Goal: Task Accomplishment & Management: Manage account settings

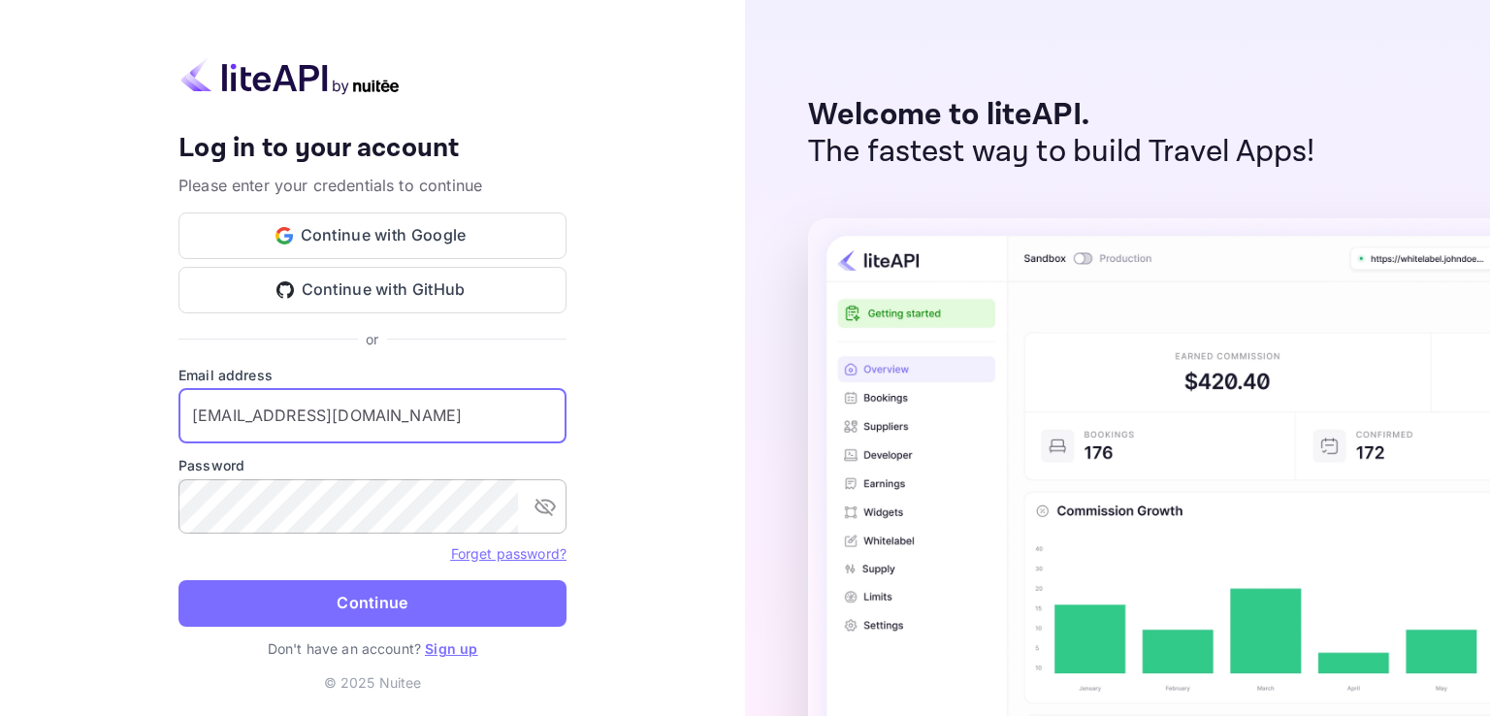
type input "[EMAIL_ADDRESS][DOMAIN_NAME]"
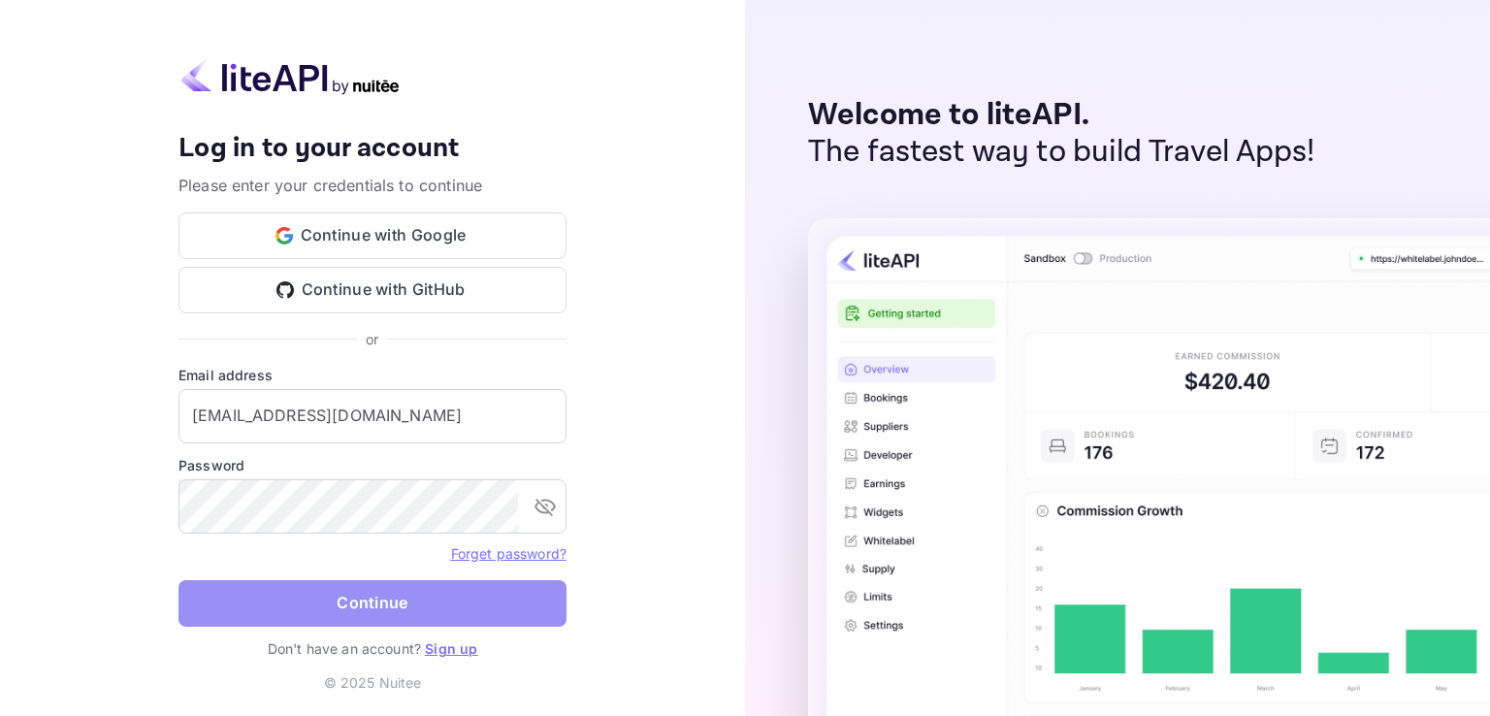
click at [377, 608] on button "Continue" at bounding box center [372, 603] width 388 height 47
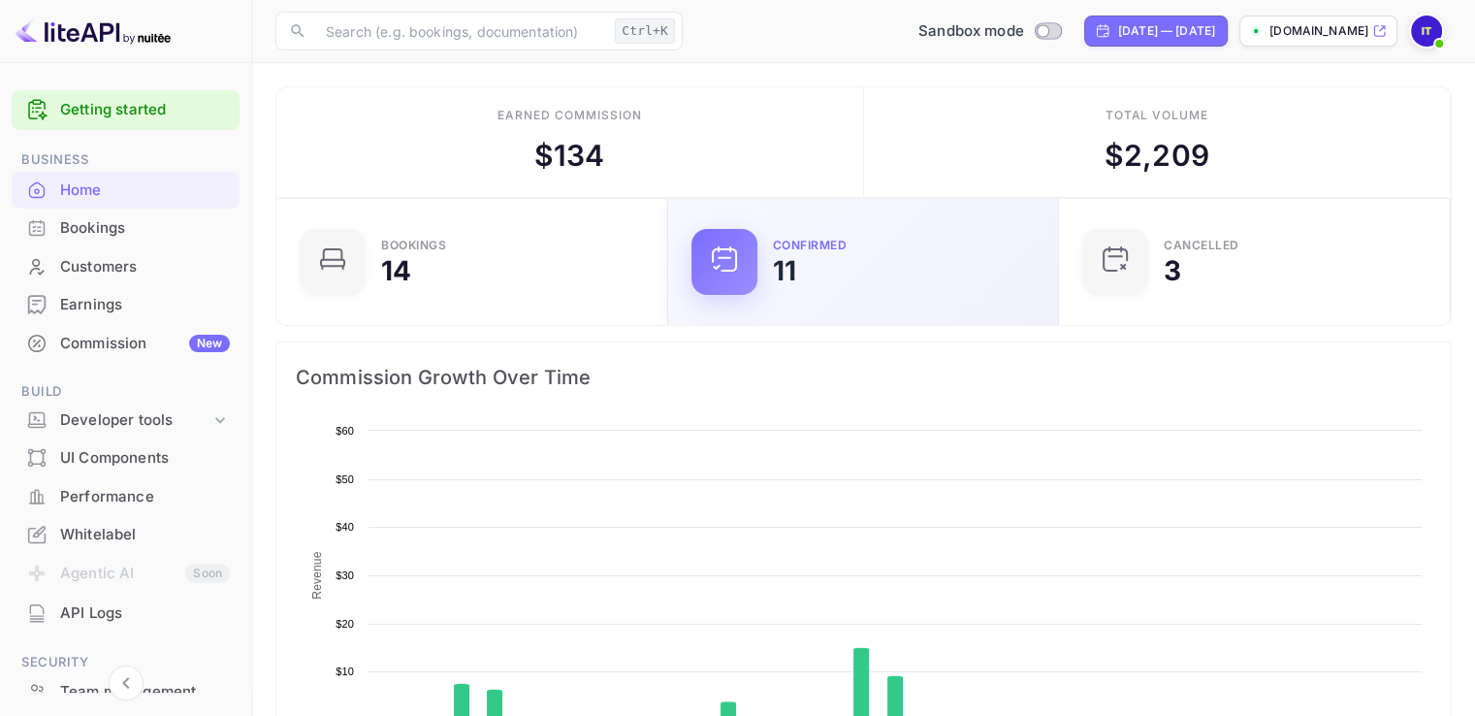
scroll to position [301, 365]
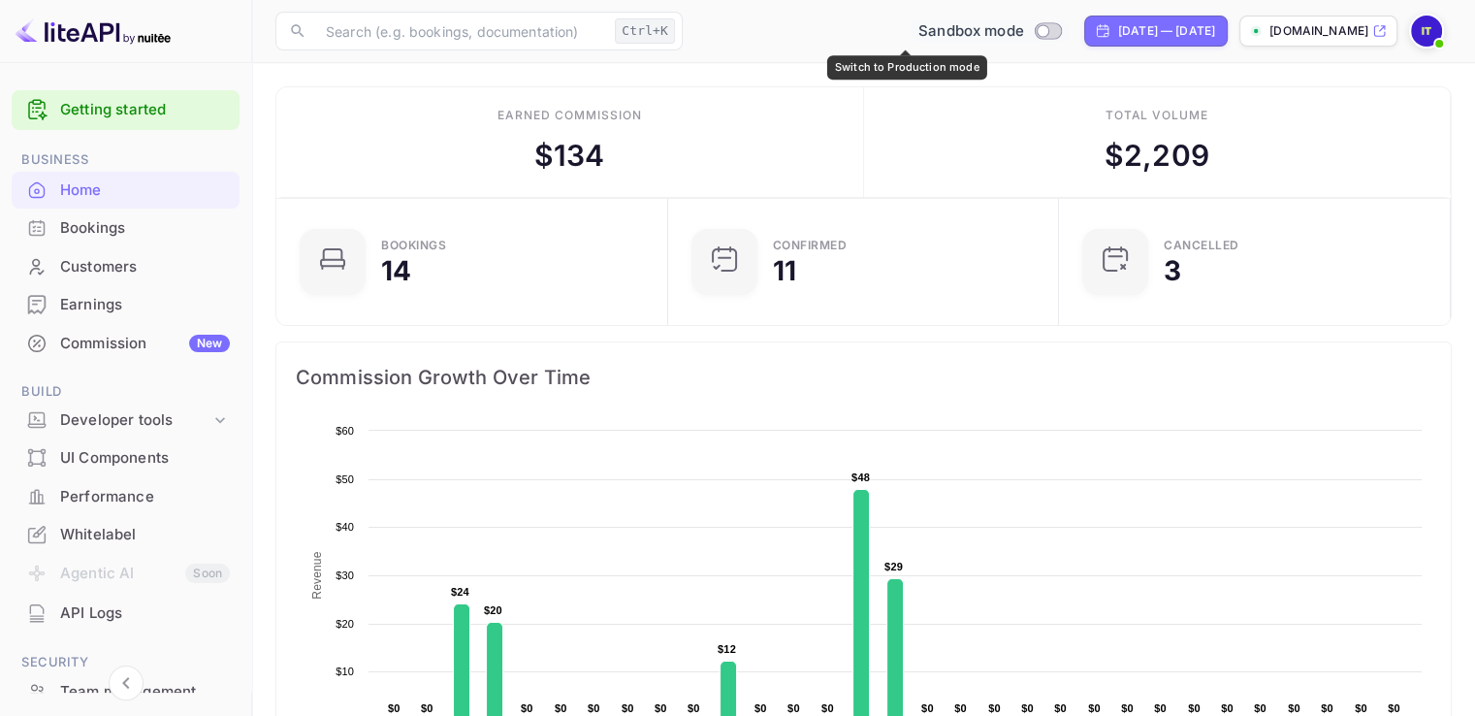
click at [1023, 32] on input "Switch to Production mode" at bounding box center [1042, 30] width 39 height 13
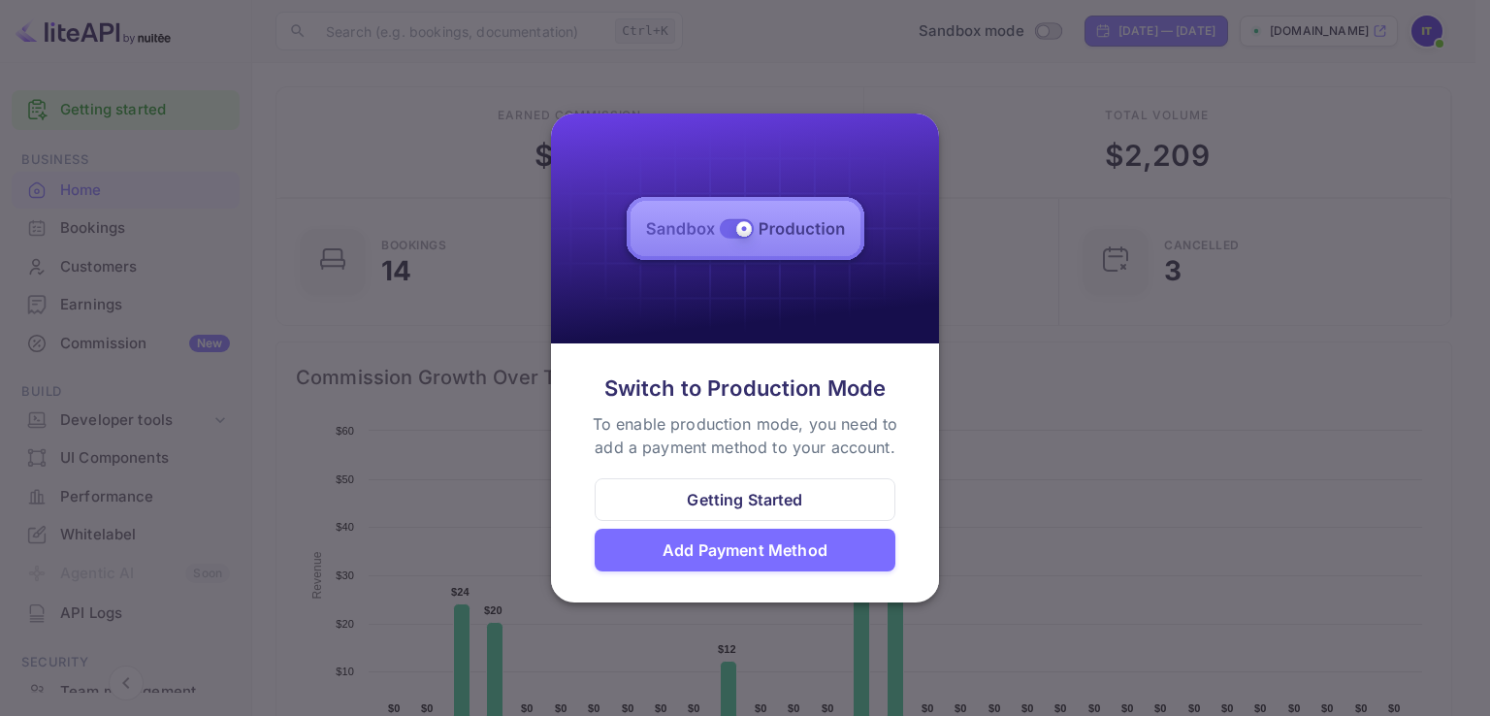
click at [756, 540] on div "Add Payment Method" at bounding box center [744, 549] width 165 height 23
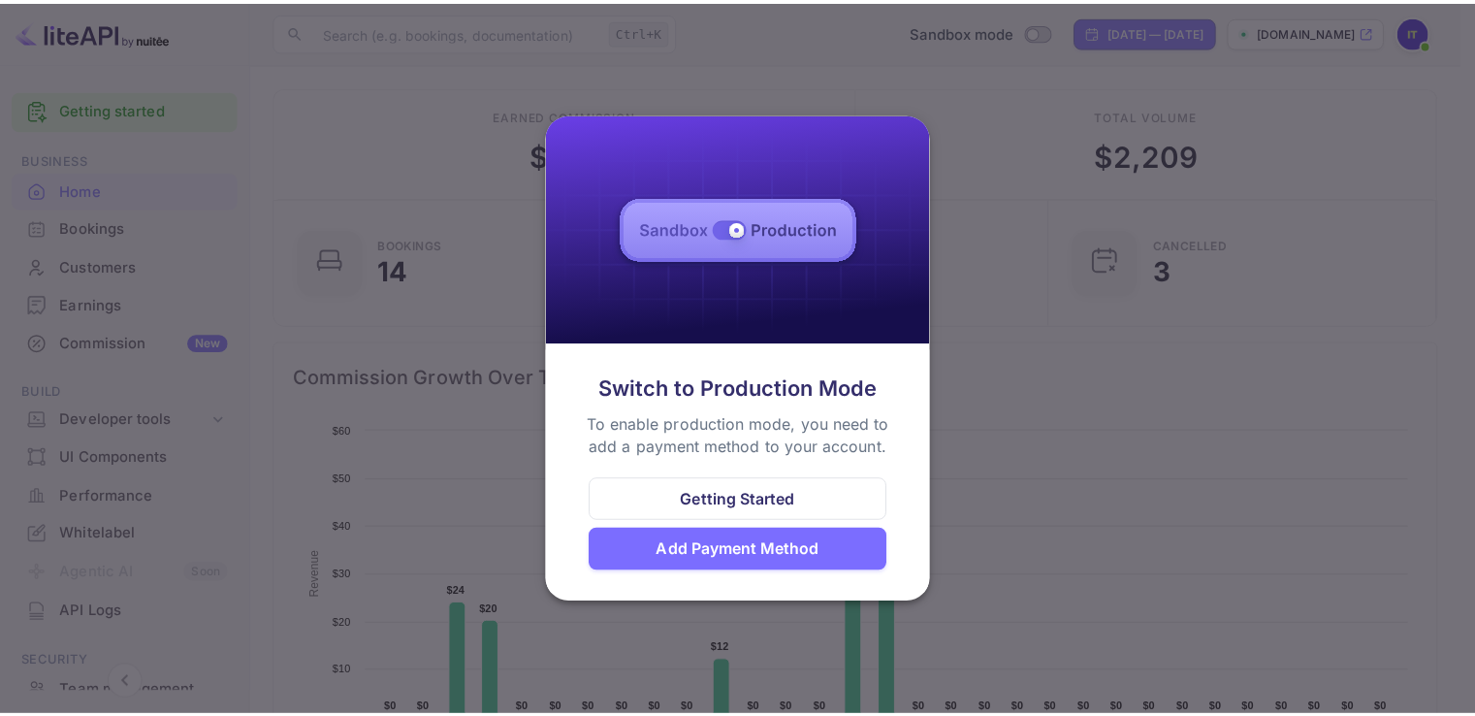
scroll to position [16, 16]
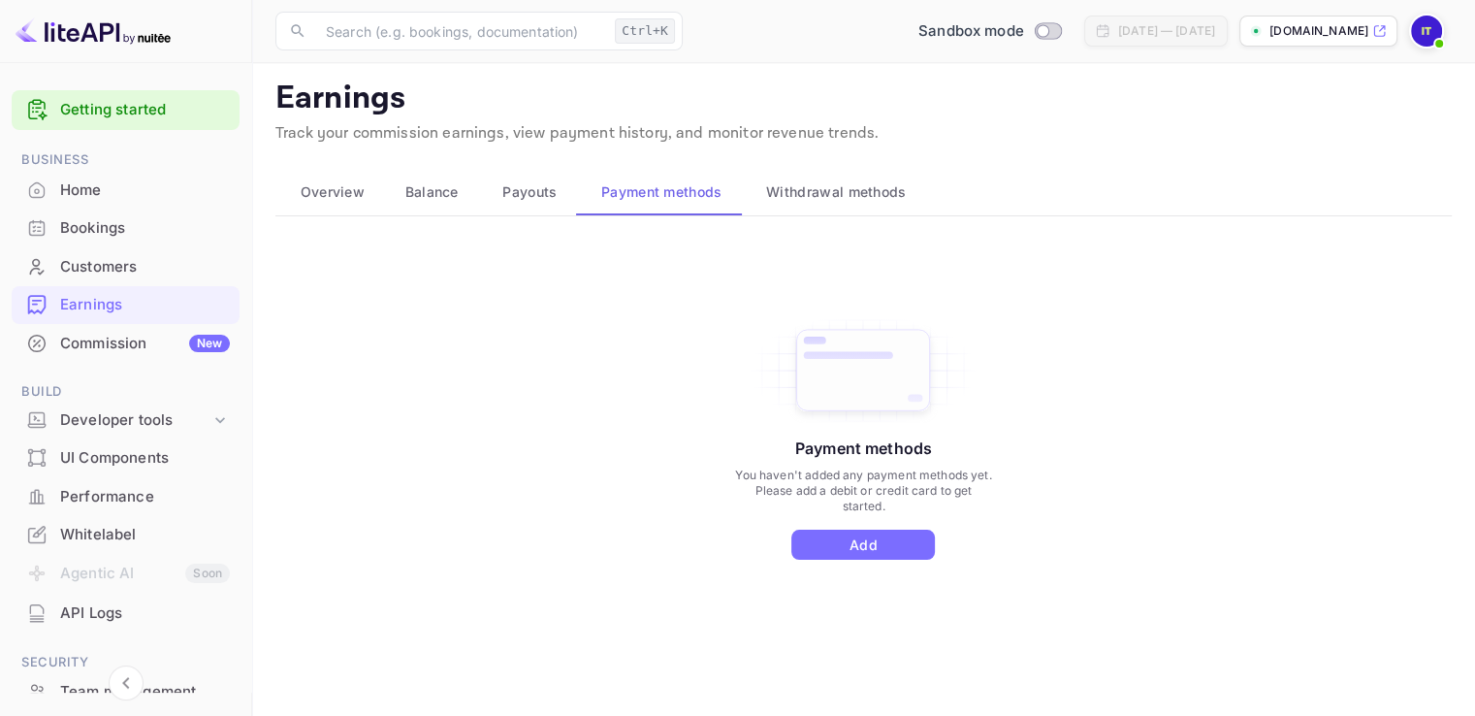
scroll to position [9, 0]
click at [1023, 30] on input "Switch to Production mode" at bounding box center [1042, 30] width 39 height 13
checkbox input "false"
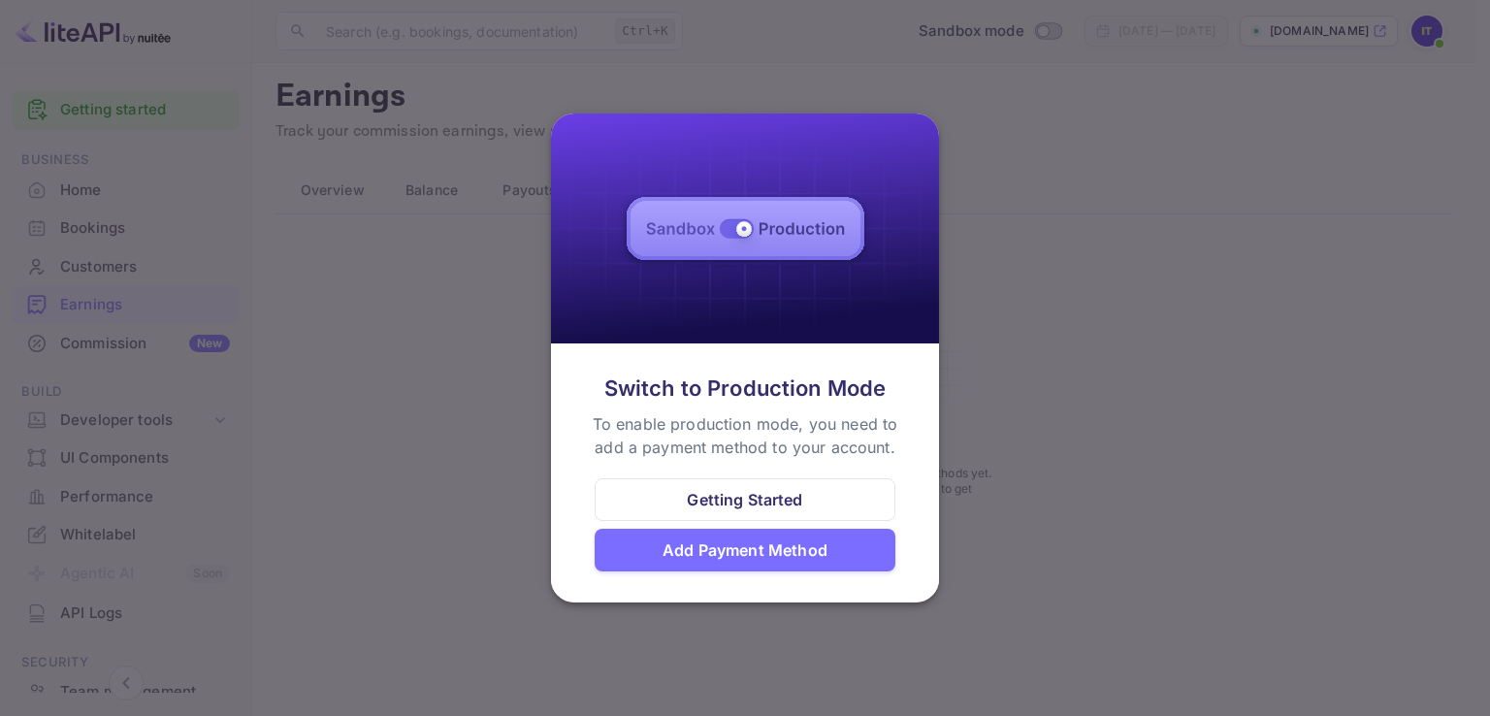
click at [711, 549] on div "Add Payment Method" at bounding box center [744, 549] width 165 height 23
click at [711, 549] on div "Payment methods You haven't added any payment methods yet. Please add a debit o…" at bounding box center [863, 456] width 1176 height 436
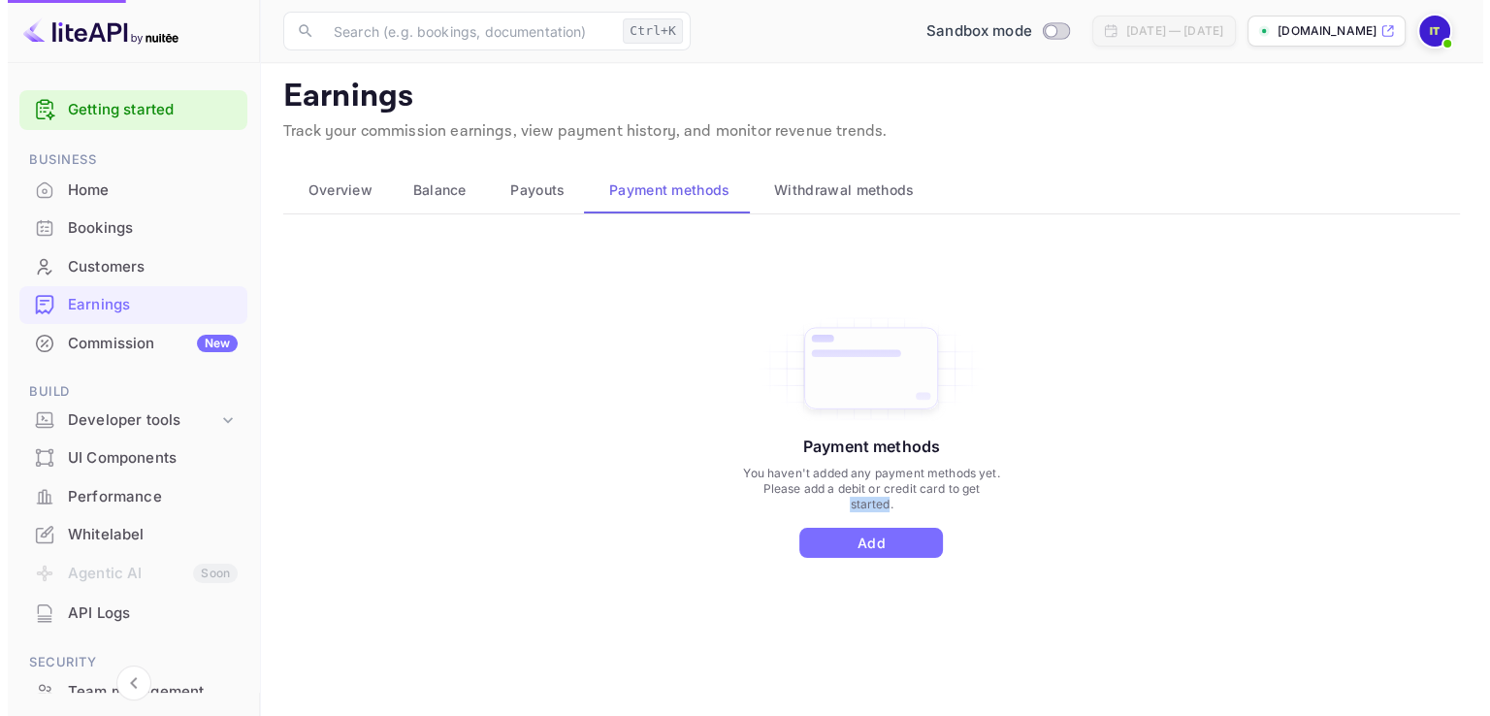
scroll to position [0, 0]
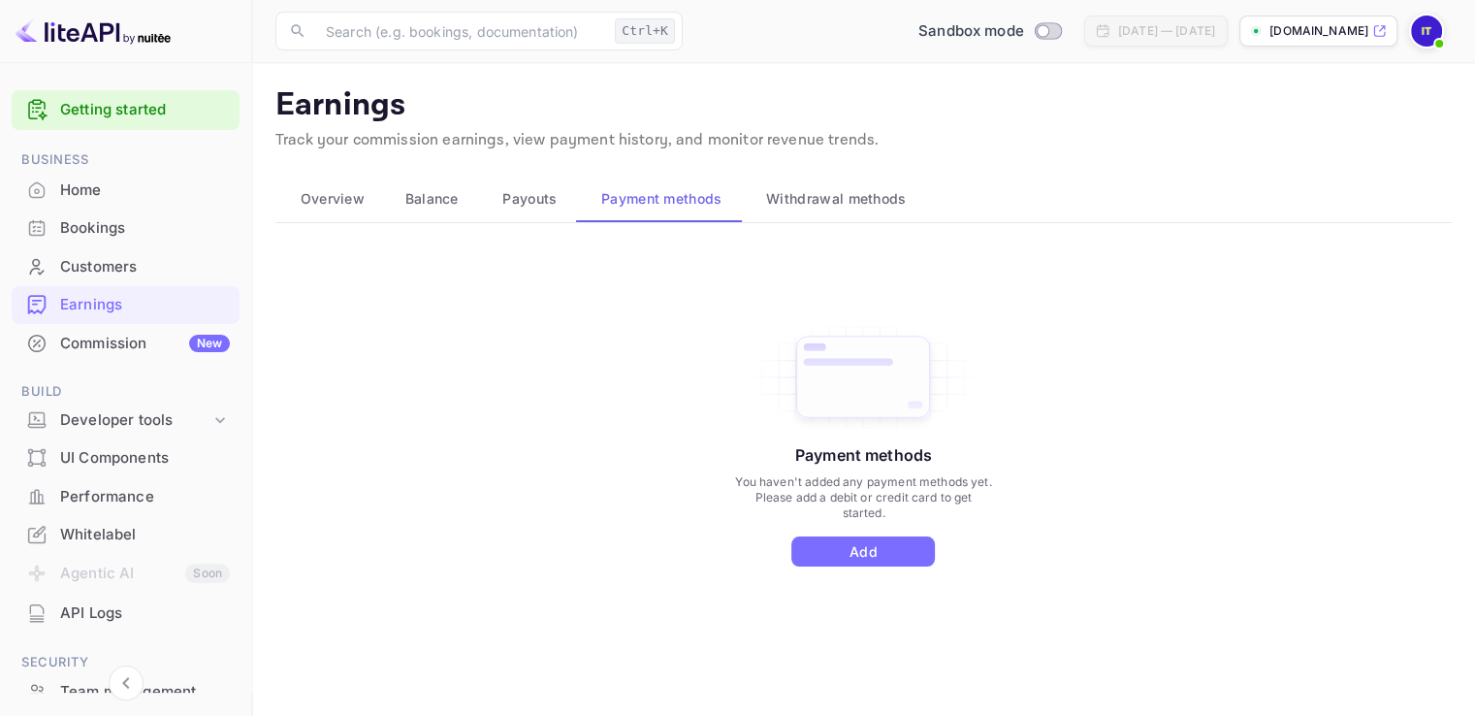
click at [1001, 468] on div "Payment methods You haven't added any payment methods yet. Please add a debit o…" at bounding box center [863, 464] width 1176 height 436
click at [877, 546] on button "Add" at bounding box center [863, 551] width 144 height 30
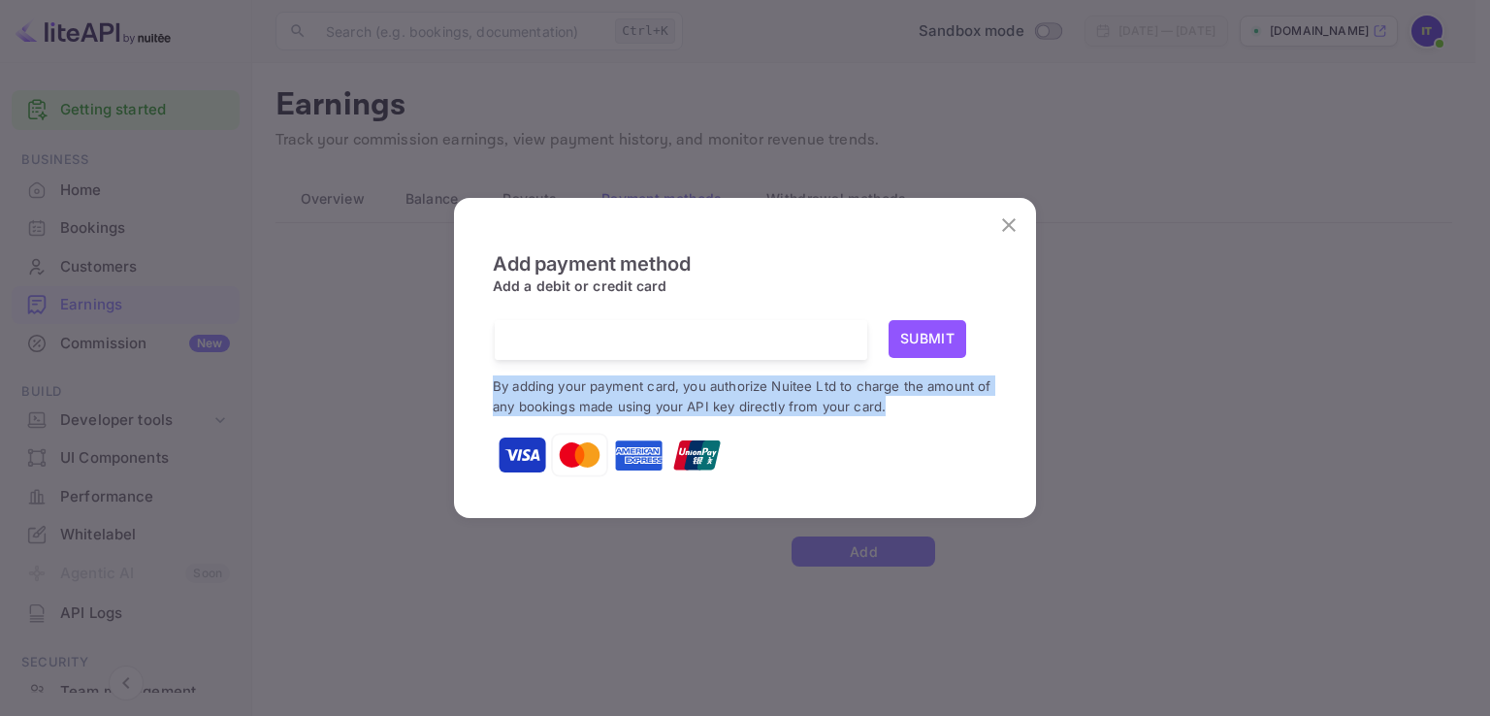
drag, startPoint x: 884, startPoint y: 408, endPoint x: 469, endPoint y: 366, distance: 417.3
click at [469, 366] on div "Add payment method Add a debit or credit card Submit By adding your payment car…" at bounding box center [745, 365] width 582 height 305
click at [491, 383] on div "Add payment method Add a debit or credit card Submit By adding your payment car…" at bounding box center [744, 356] width 543 height 286
